Goal: Task Accomplishment & Management: Manage account settings

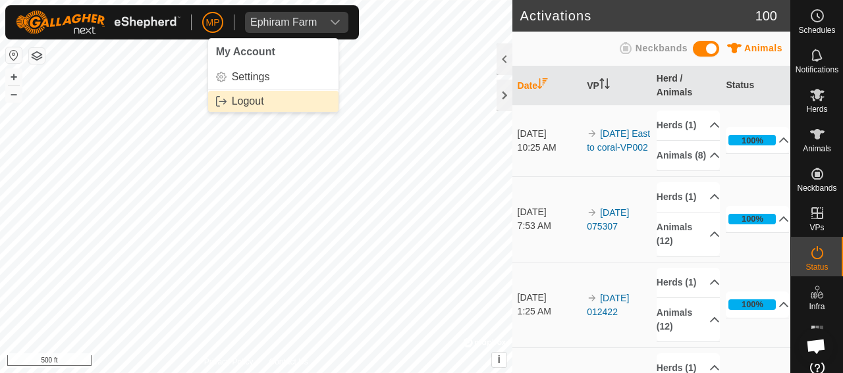
click at [232, 101] on link "Logout" at bounding box center [273, 101] width 130 height 21
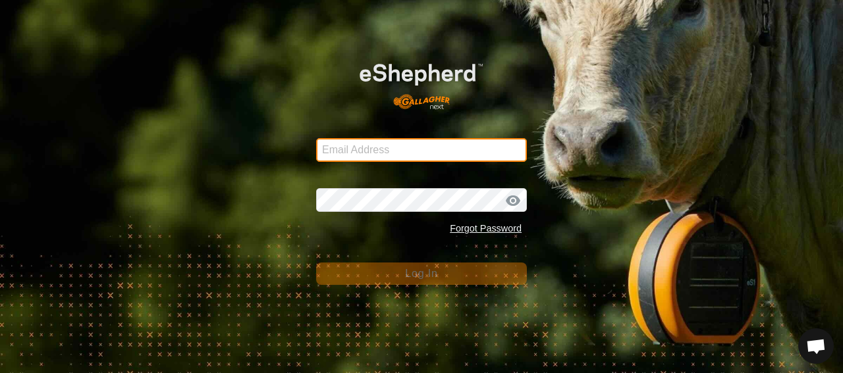
type input "matt.palmer@usu.edu"
